Goal: Task Accomplishment & Management: Use online tool/utility

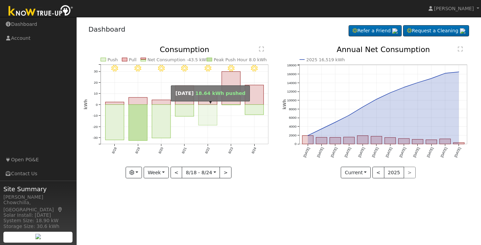
click at [206, 122] on rect "onclick=""" at bounding box center [207, 115] width 19 height 21
type input "[DATE]"
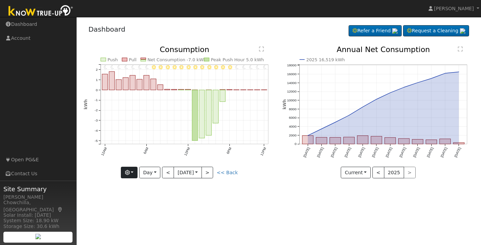
click at [130, 172] on icon "button" at bounding box center [127, 172] width 5 height 5
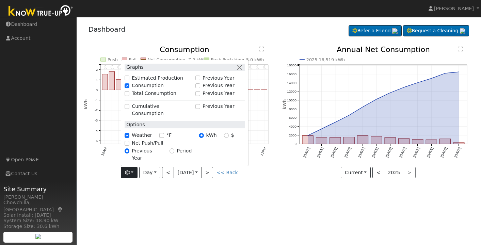
click at [129, 82] on div "Estimated Production" at bounding box center [158, 78] width 67 height 7
click at [129, 80] on input "Estimated Production" at bounding box center [127, 78] width 5 height 5
checkbox input "true"
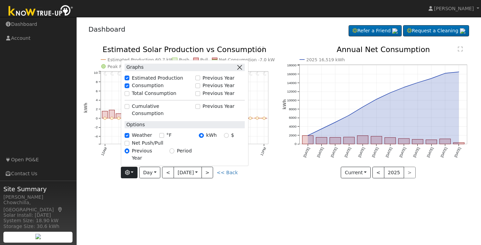
click at [243, 71] on button "button" at bounding box center [239, 67] width 7 height 7
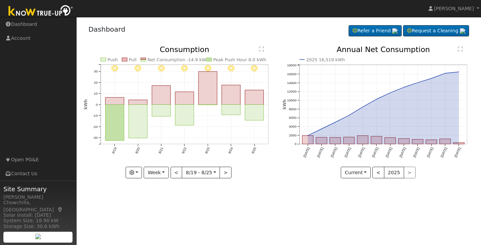
click at [312, 209] on div "User Profile First name Last name Email Email Notifications No Emails No Emails…" at bounding box center [279, 131] width 404 height 228
click at [318, 208] on div "User Profile First name Last name Email Email Notifications No Emails No Emails…" at bounding box center [279, 131] width 404 height 228
click at [307, 206] on div "User Profile First name Last name Email Email Notifications No Emails No Emails…" at bounding box center [279, 131] width 404 height 228
click at [303, 204] on div "User Profile First name Last name Email Email Notifications No Emails No Emails…" at bounding box center [279, 131] width 404 height 228
click at [281, 217] on div "User Profile First name Last name Email Email Notifications No Emails No Emails…" at bounding box center [279, 131] width 404 height 228
